Goal: Find specific page/section: Find specific page/section

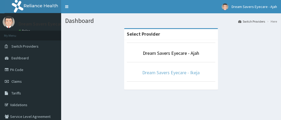
click at [176, 72] on link "Dream Savers Eyecare - Ikeja" at bounding box center [170, 72] width 57 height 6
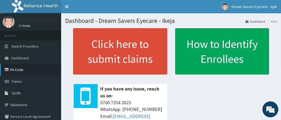
click at [29, 66] on link "PA Code" at bounding box center [30, 70] width 61 height 12
